Goal: Check status

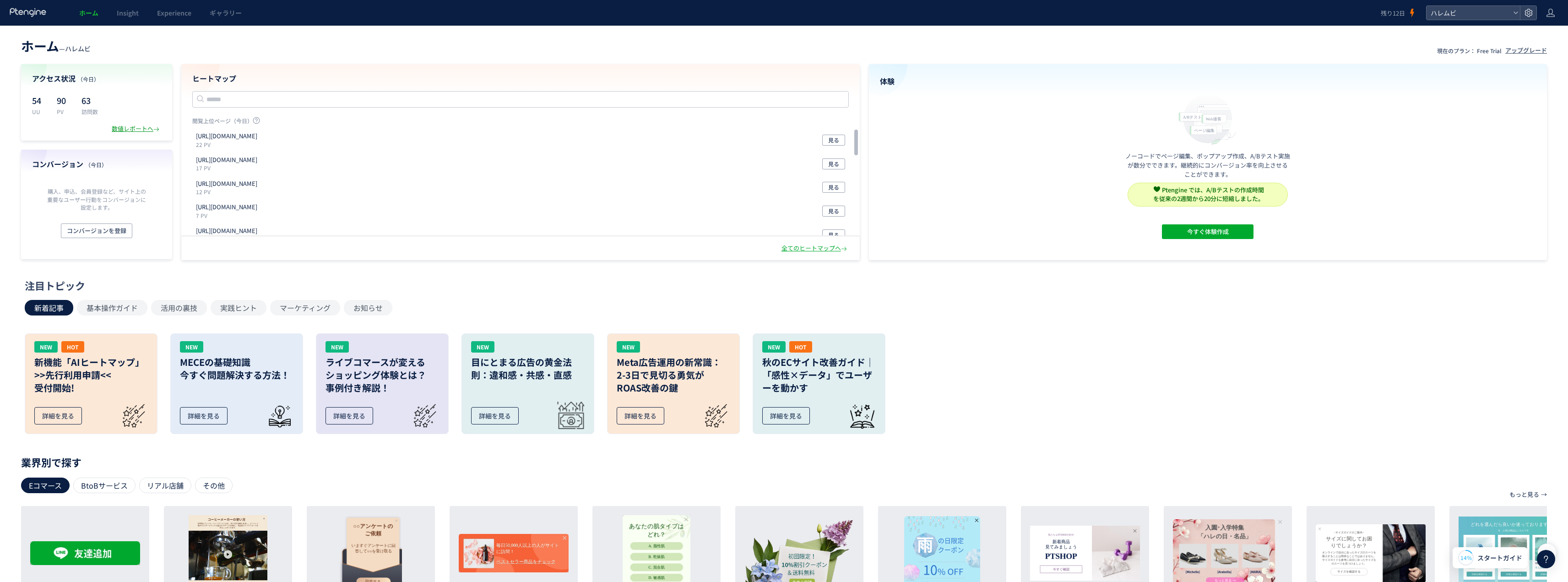
click at [128, 128] on div "数値レポートへ" at bounding box center [136, 129] width 50 height 9
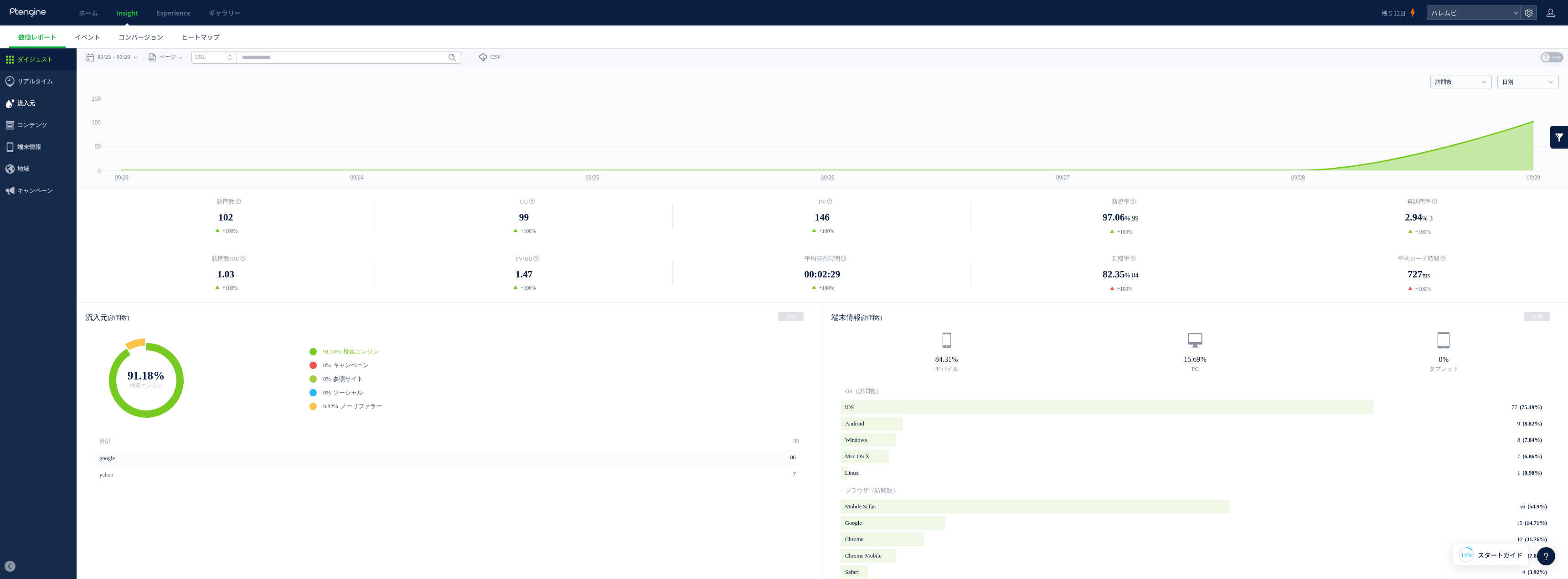
click at [33, 97] on span "流入元" at bounding box center [26, 103] width 18 height 22
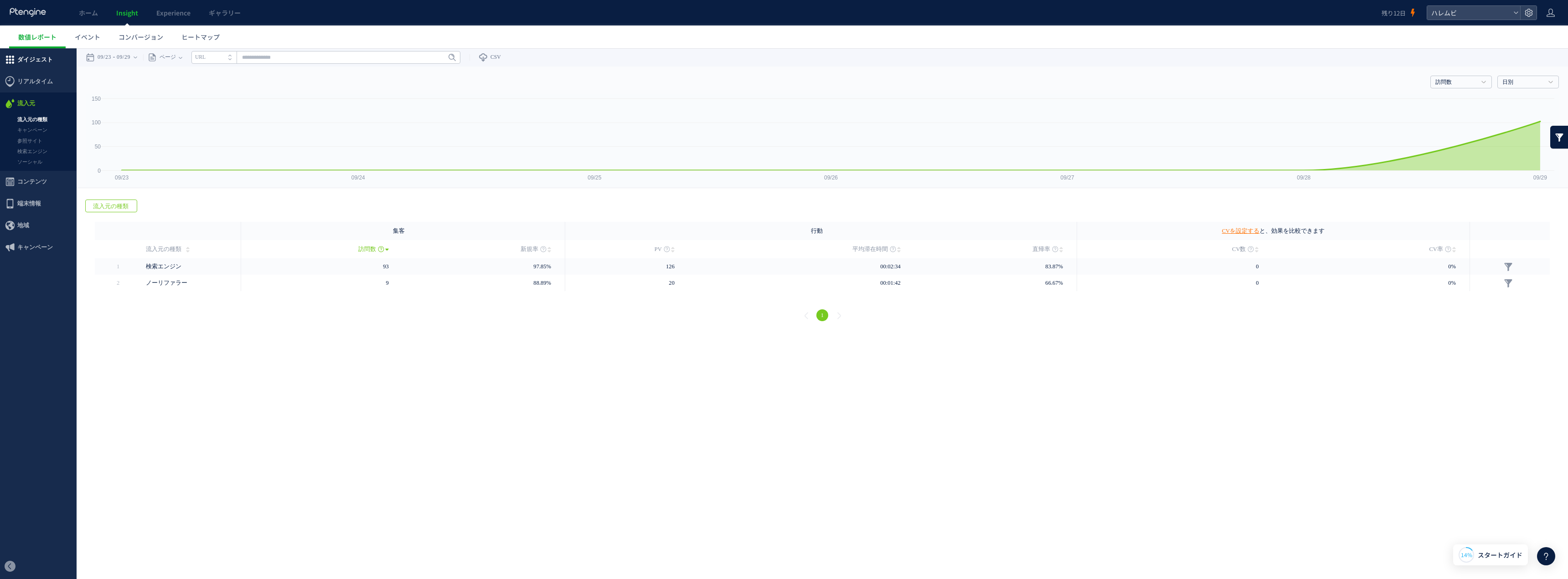
click at [42, 61] on span "ダイジェスト" at bounding box center [35, 60] width 35 height 22
